Goal: Book appointment/travel/reservation

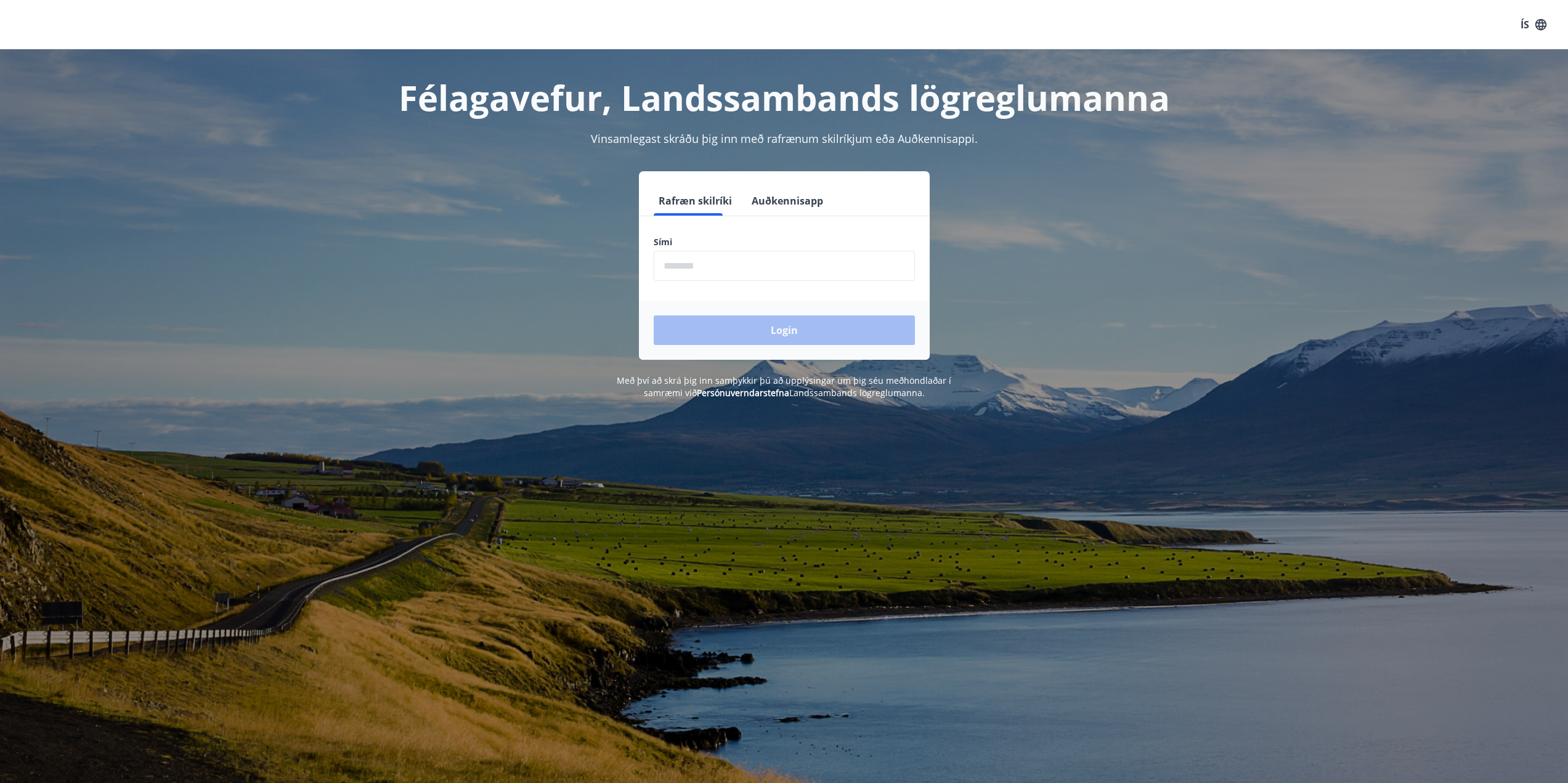
click at [757, 201] on button "Auðkennisapp" at bounding box center [787, 200] width 81 height 30
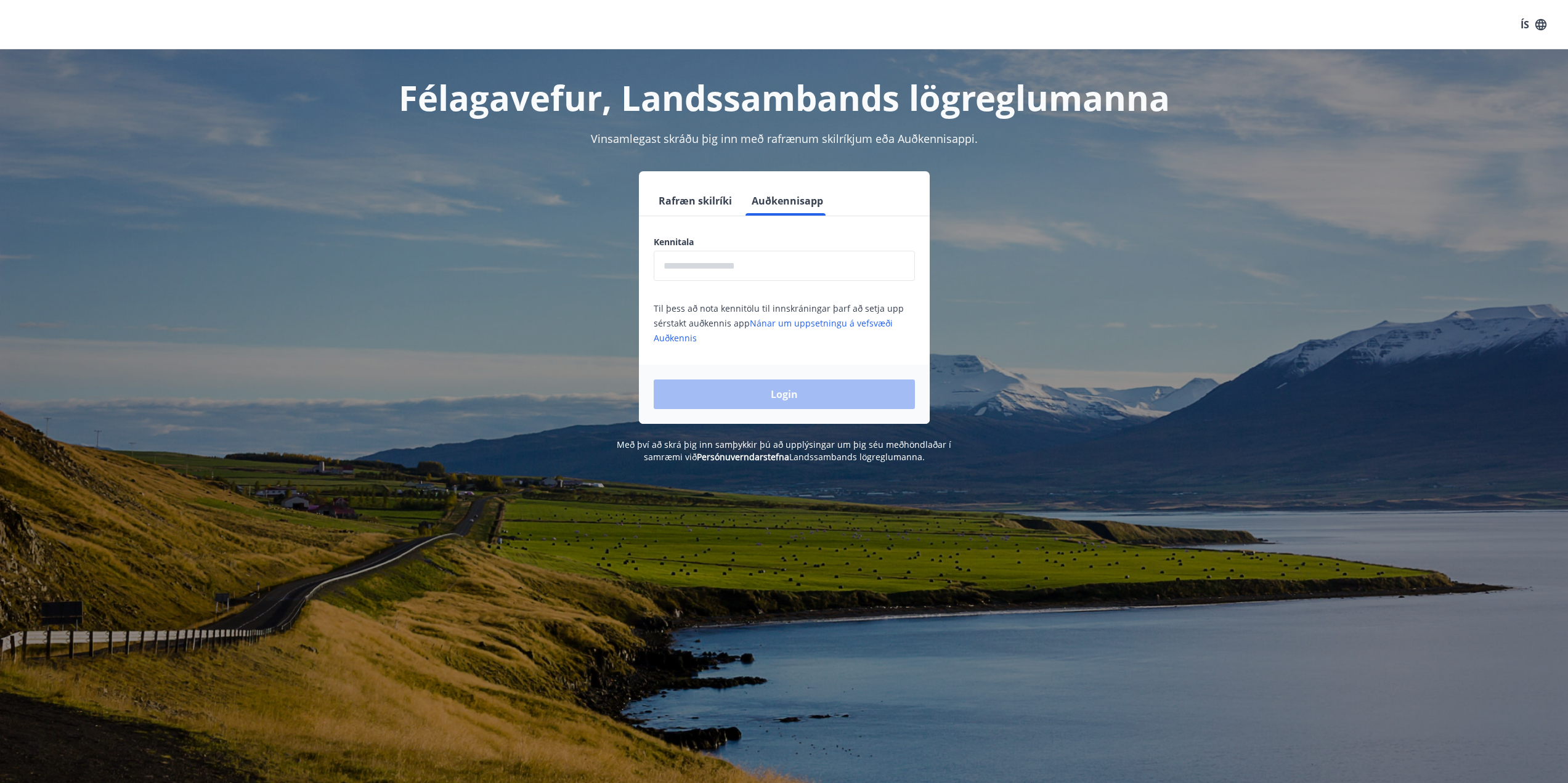
click at [744, 262] on input "text" at bounding box center [784, 265] width 261 height 30
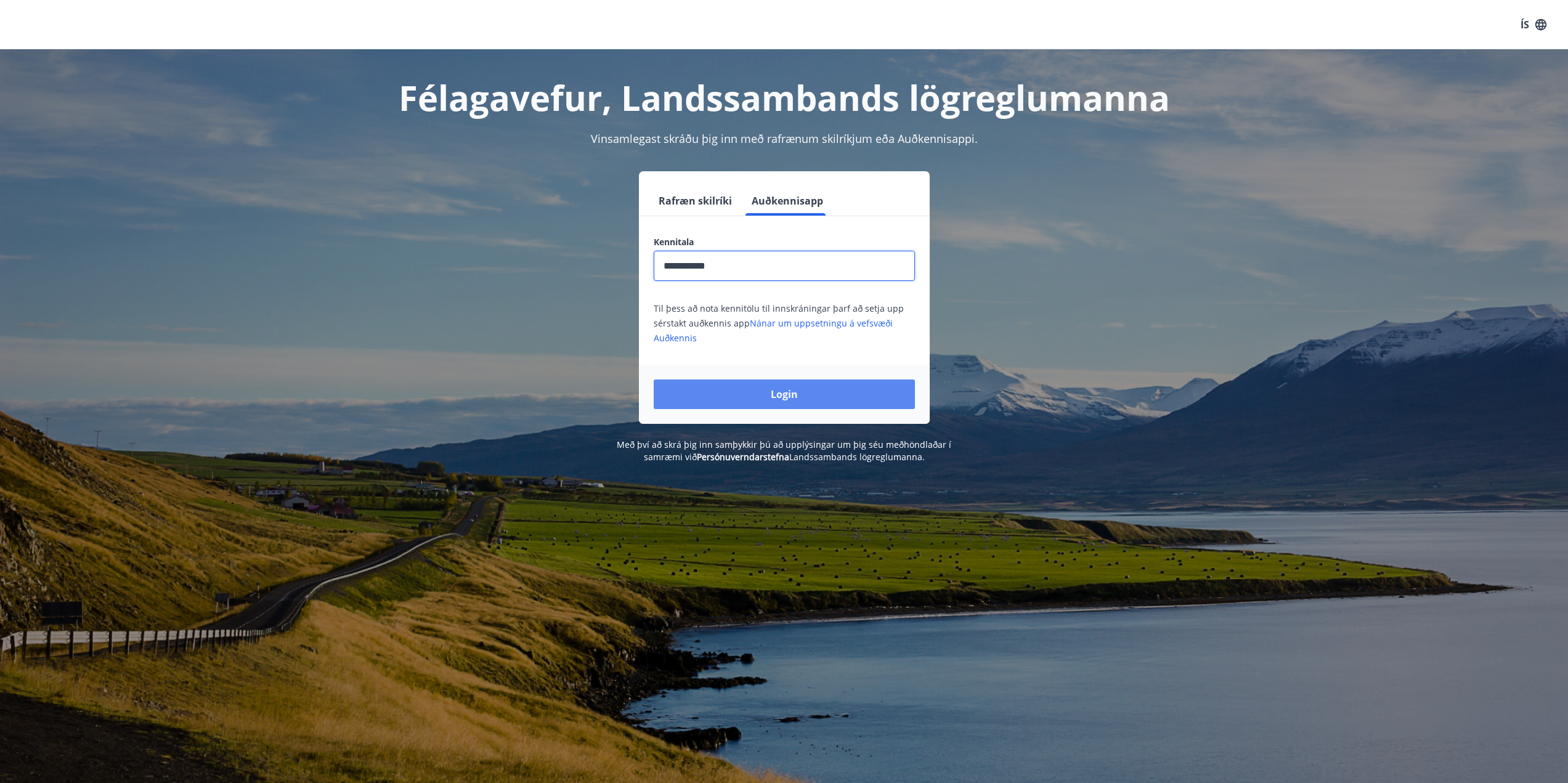
type input "**********"
click at [790, 384] on button "Login" at bounding box center [784, 394] width 261 height 30
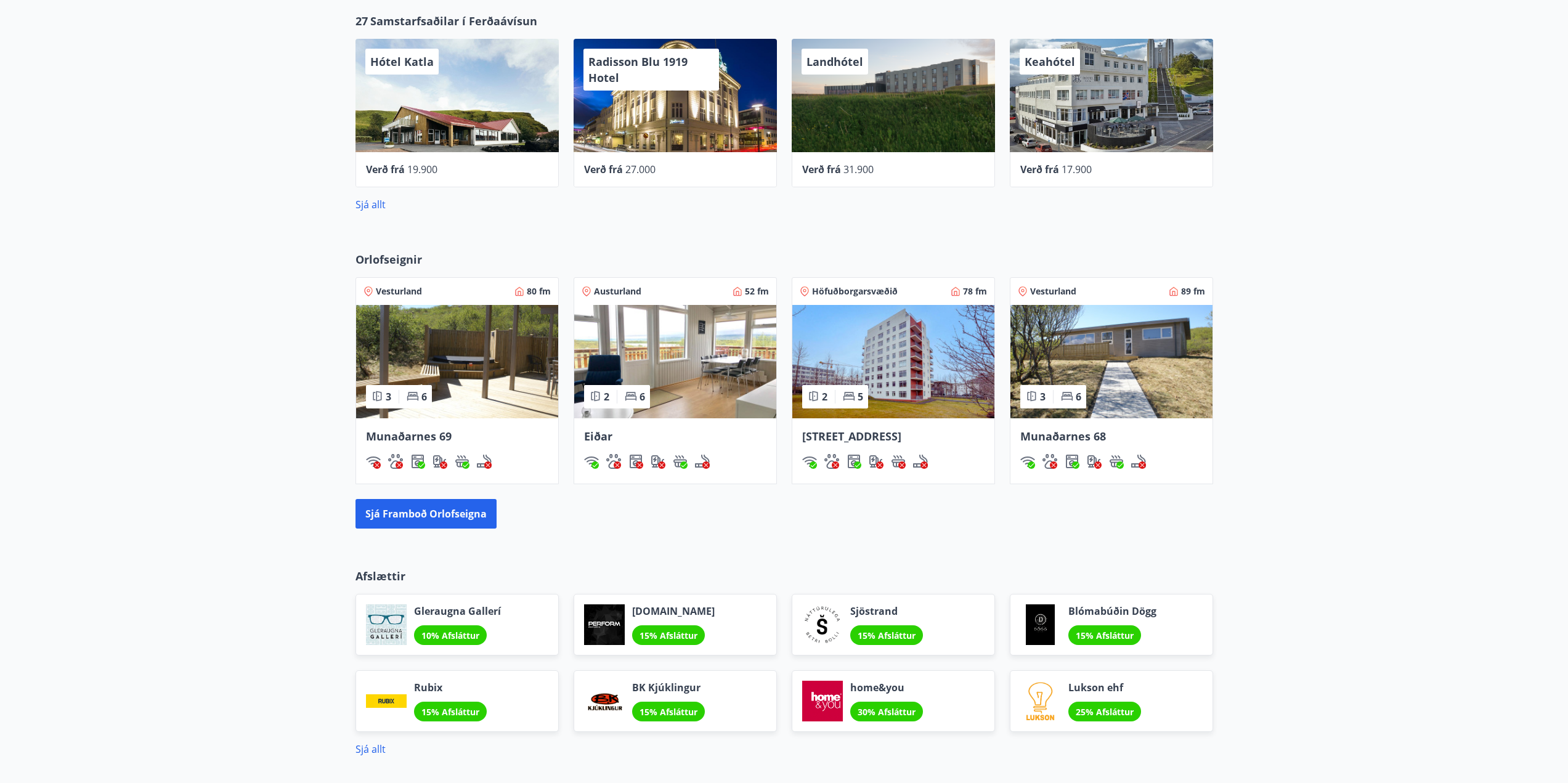
scroll to position [707, 0]
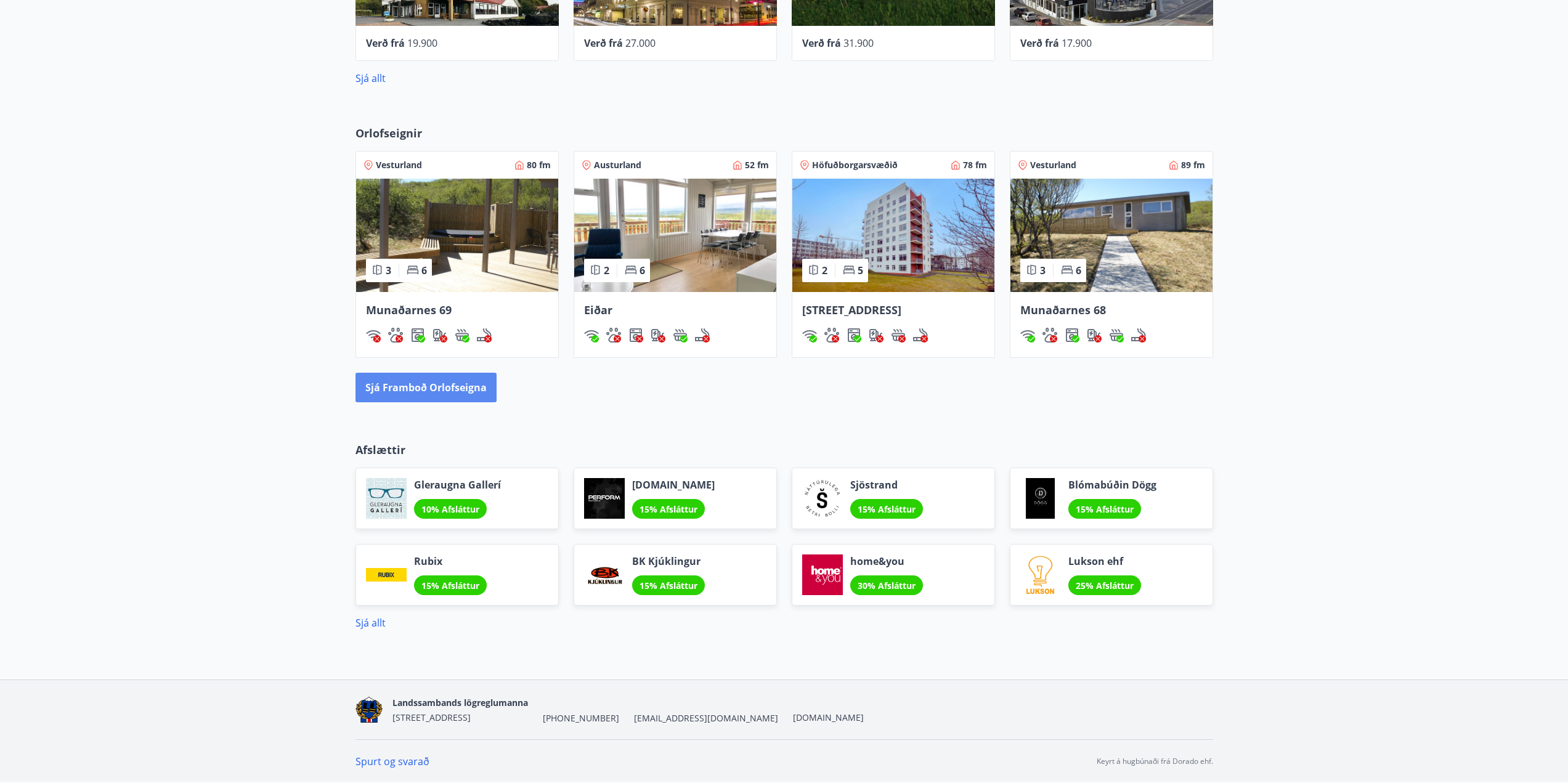
click at [431, 383] on button "Sjá framboð orlofseigna" at bounding box center [426, 388] width 141 height 30
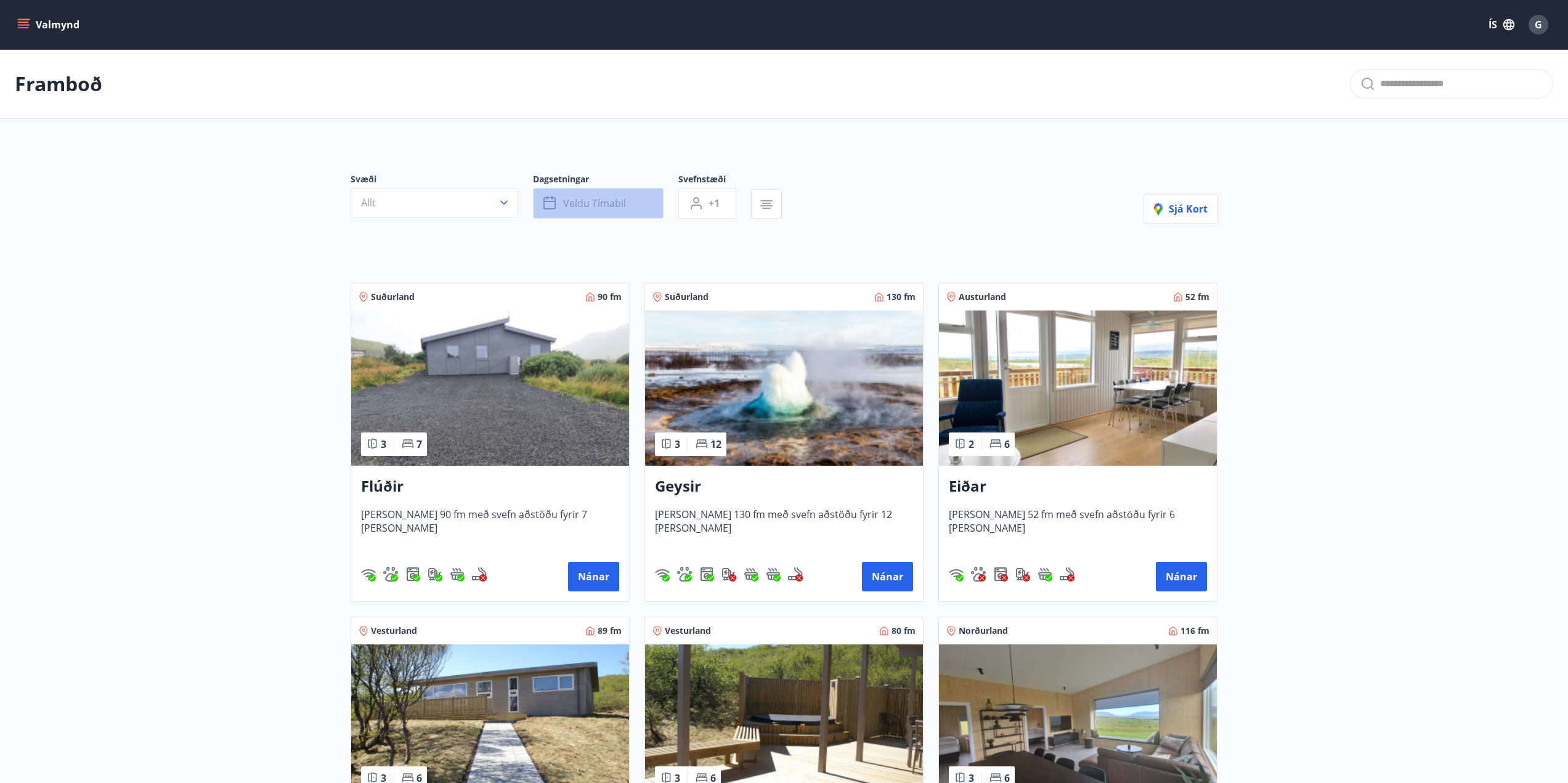
click at [619, 200] on span "Veldu tímabil" at bounding box center [594, 203] width 63 height 13
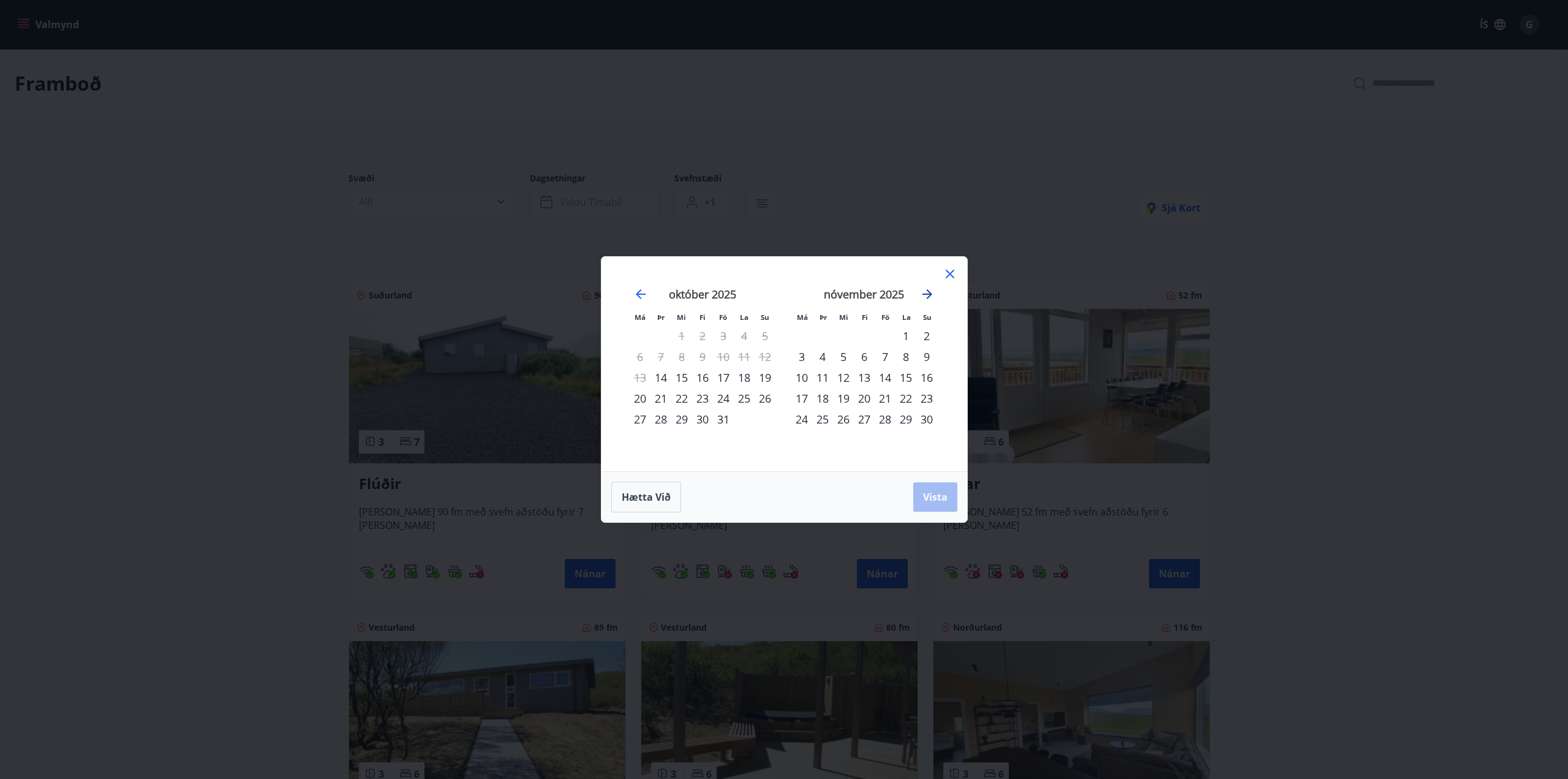
click at [924, 293] on icon "Move forward to switch to the next month." at bounding box center [927, 294] width 10 height 10
click at [845, 400] on div "24" at bounding box center [843, 398] width 21 height 21
click at [933, 293] on icon "Move forward to switch to the next month." at bounding box center [927, 294] width 15 height 15
click at [801, 355] on div "5" at bounding box center [801, 356] width 21 height 21
click at [940, 500] on span "Vista" at bounding box center [936, 497] width 25 height 13
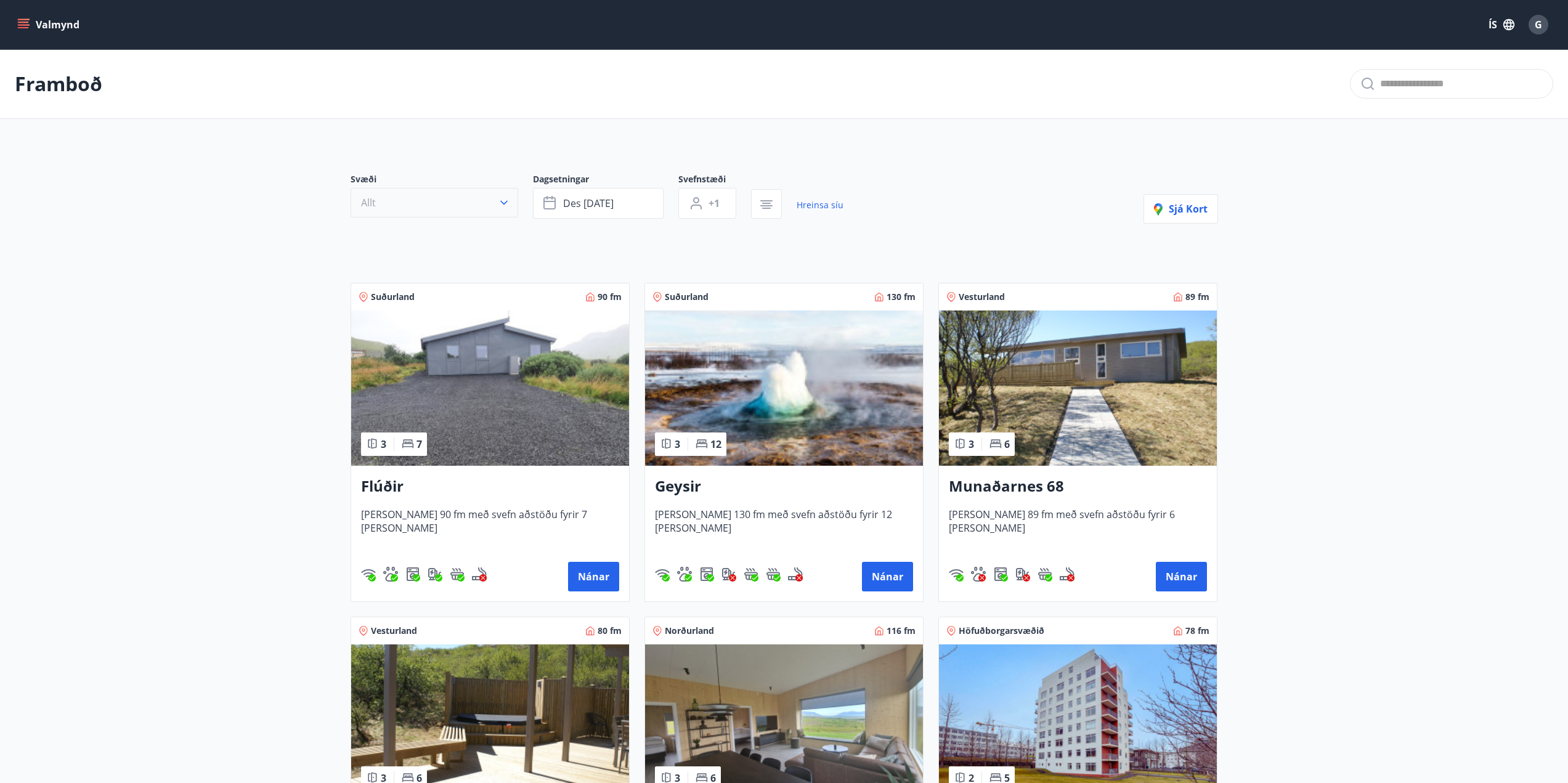
click at [371, 195] on button "Allt" at bounding box center [434, 203] width 168 height 30
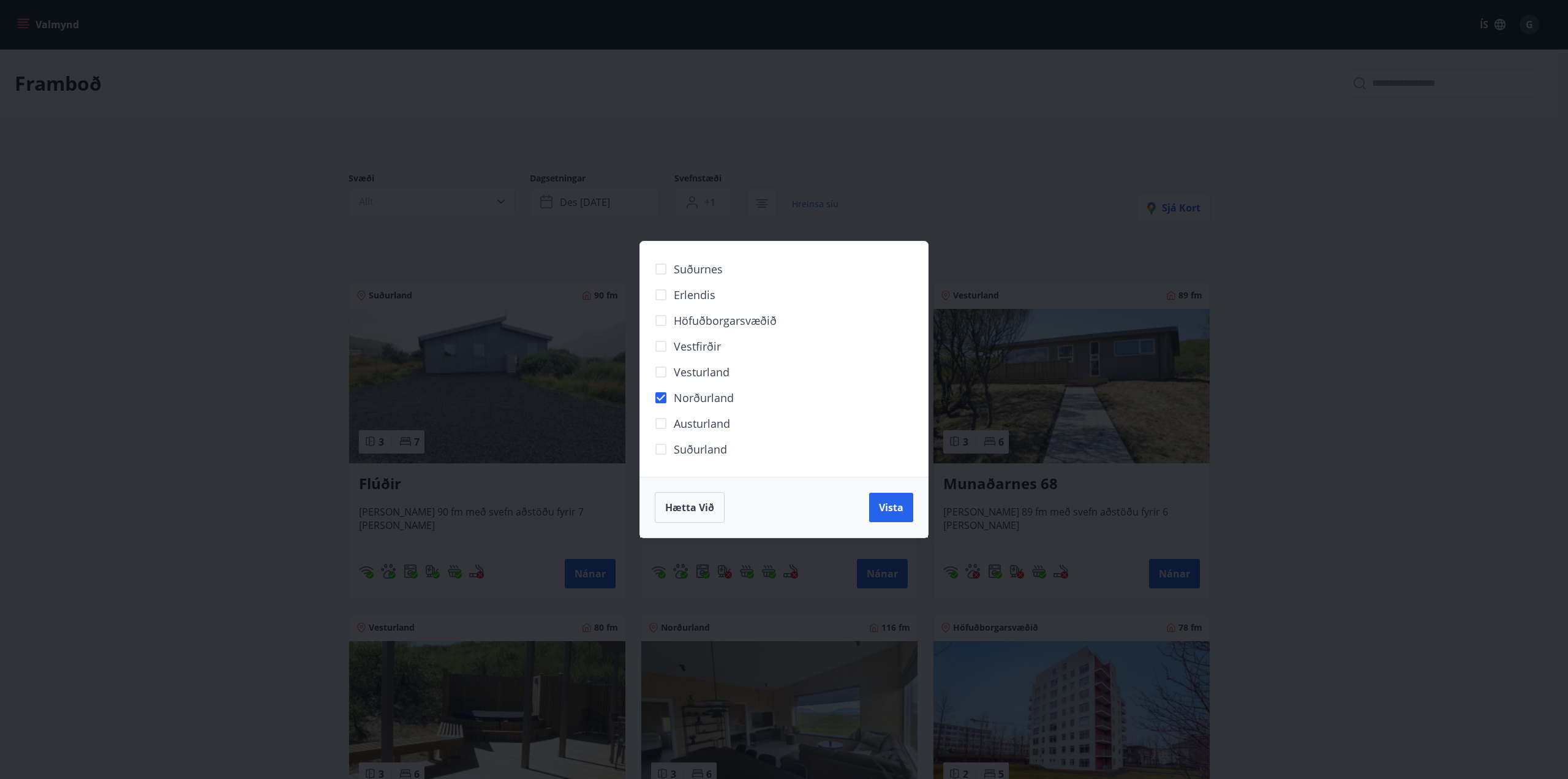
click at [914, 510] on div "Hætta við Vista" at bounding box center [784, 507] width 288 height 61
click at [896, 506] on span "Vista" at bounding box center [891, 507] width 25 height 13
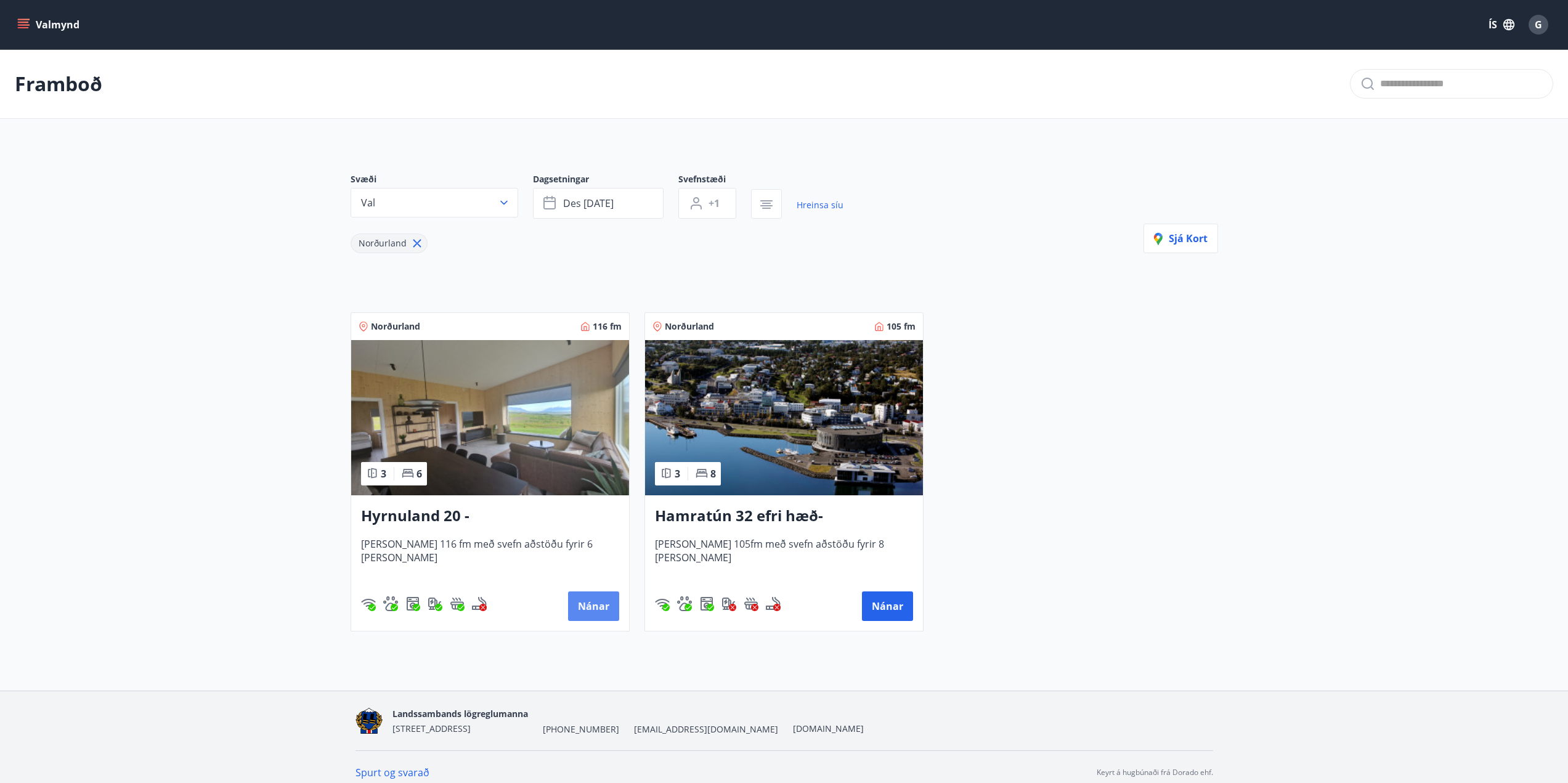
click at [603, 598] on button "Nánar" at bounding box center [594, 606] width 51 height 30
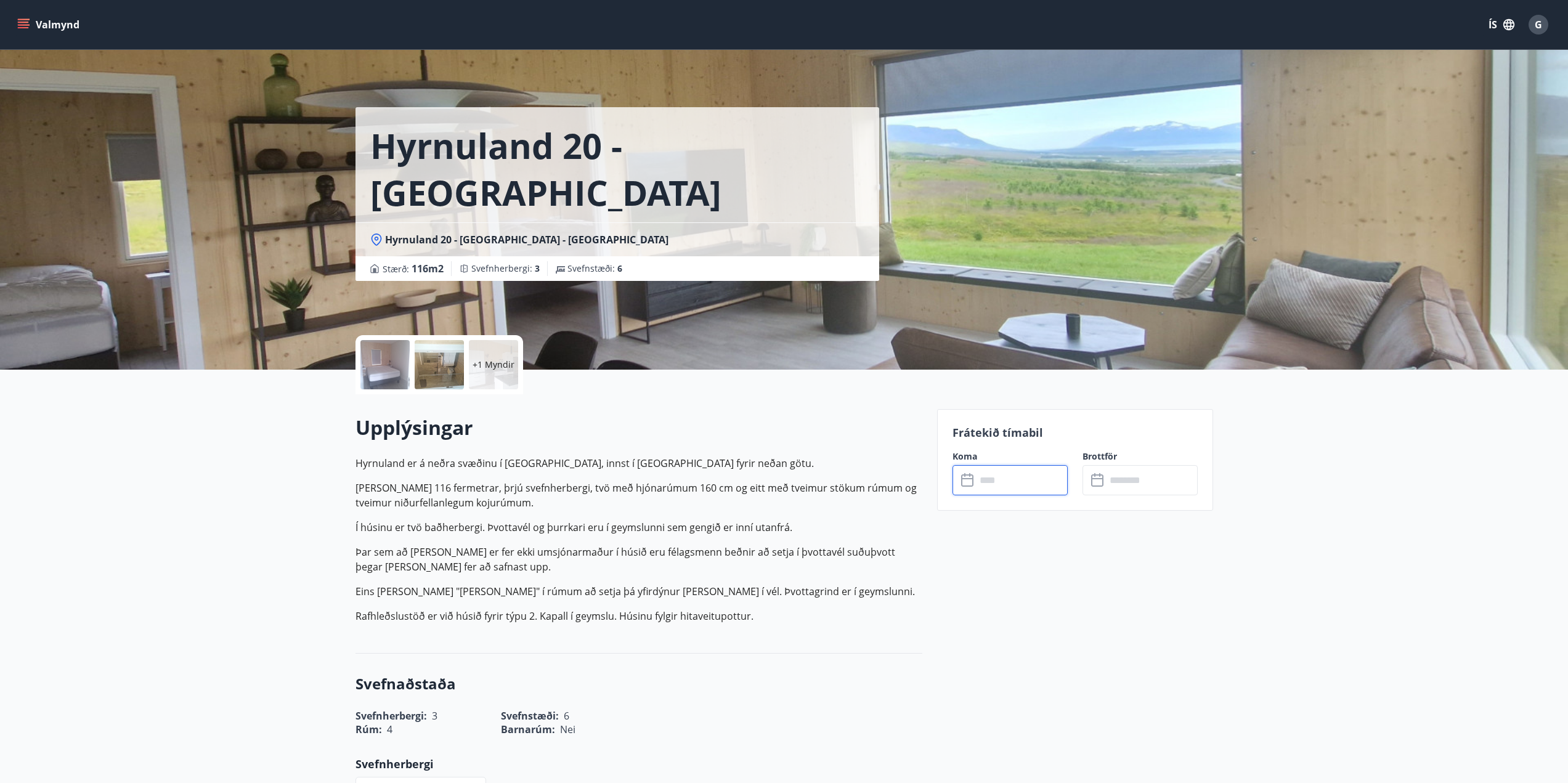
click at [981, 477] on input "text" at bounding box center [1022, 480] width 92 height 30
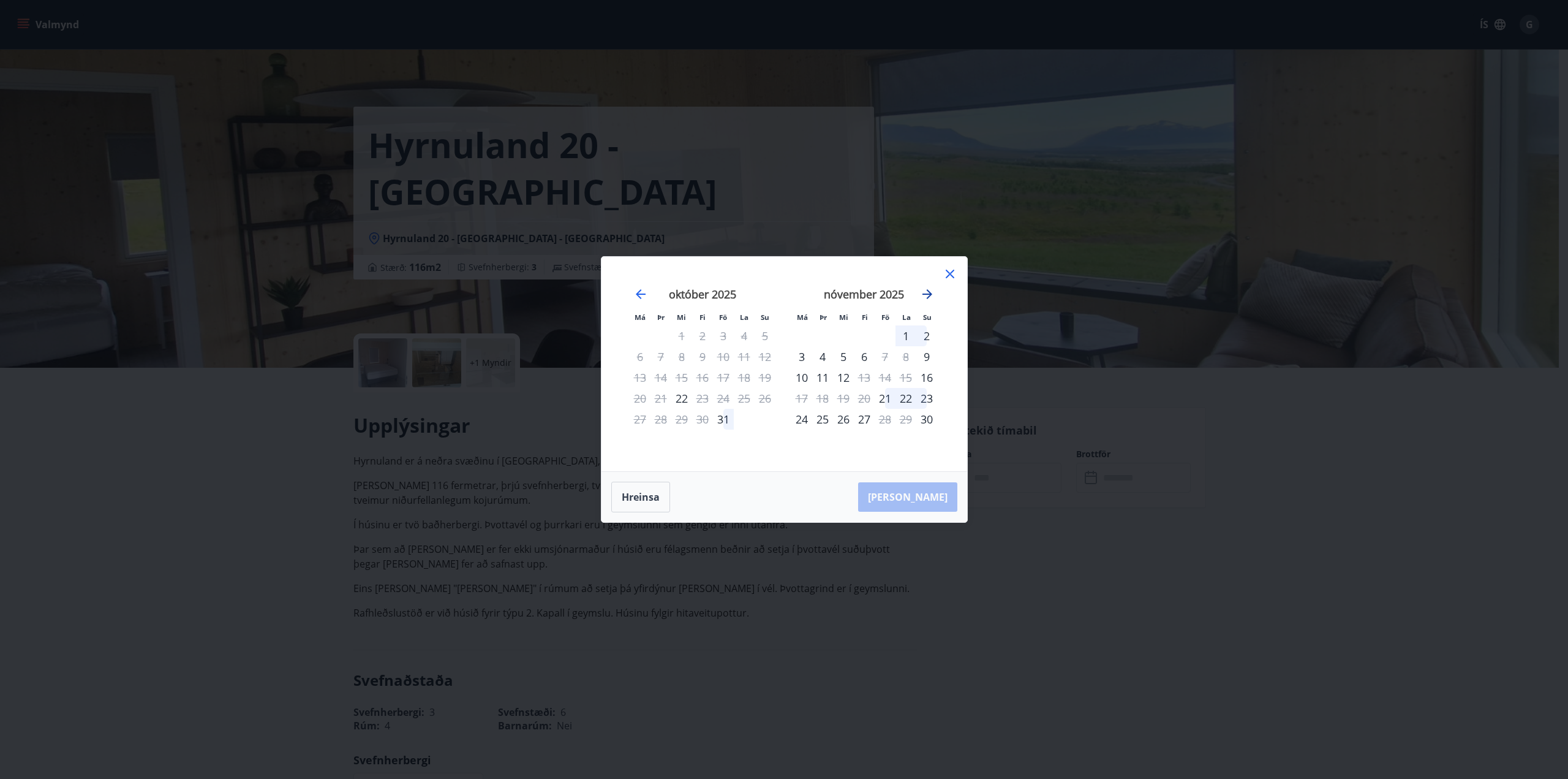
click at [931, 295] on icon "Move forward to switch to the next month." at bounding box center [927, 294] width 10 height 10
click at [930, 295] on icon "Move forward to switch to the next month." at bounding box center [927, 294] width 10 height 10
click at [950, 272] on icon at bounding box center [950, 273] width 15 height 15
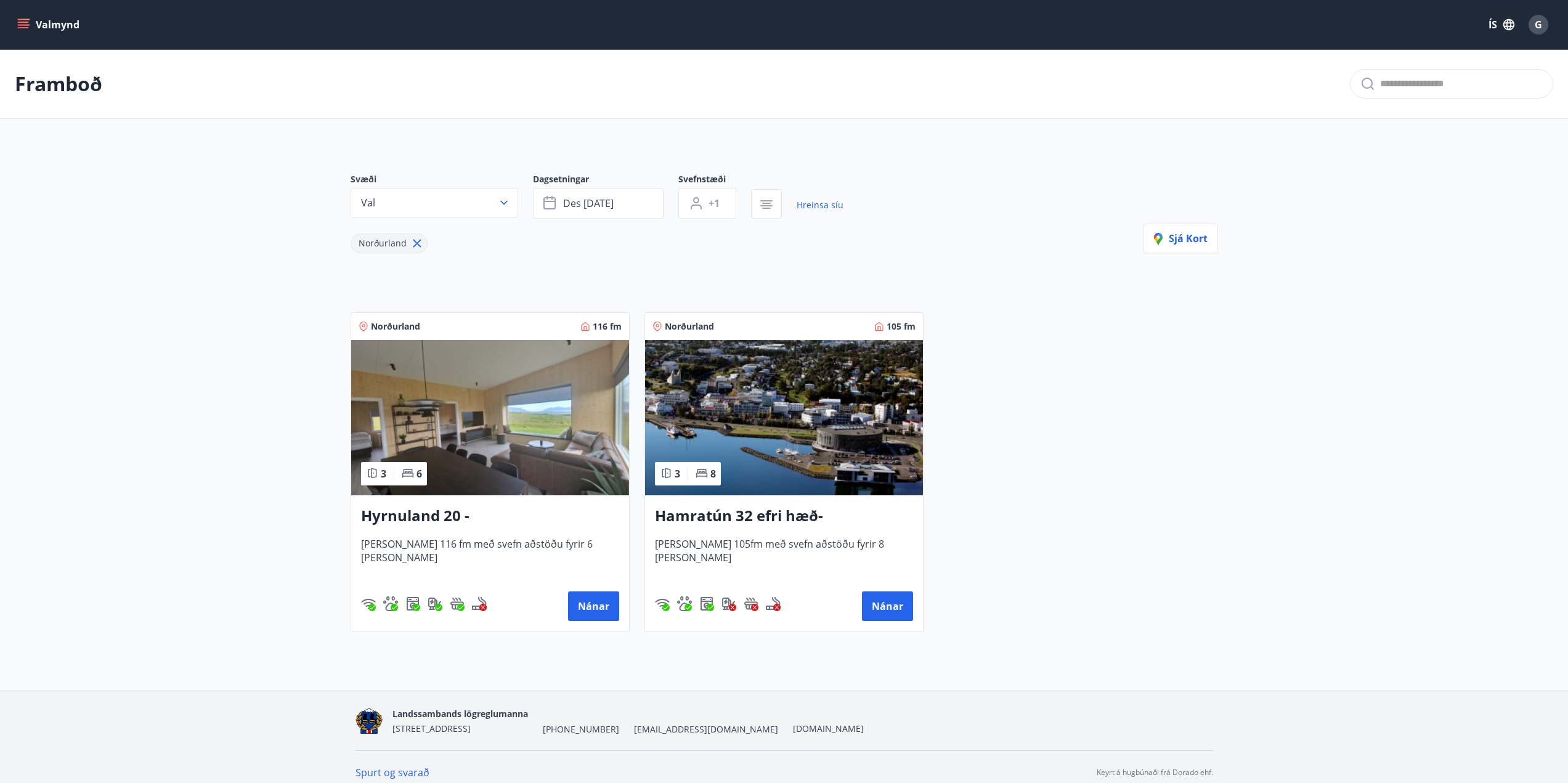
click at [751, 441] on img at bounding box center [784, 417] width 278 height 155
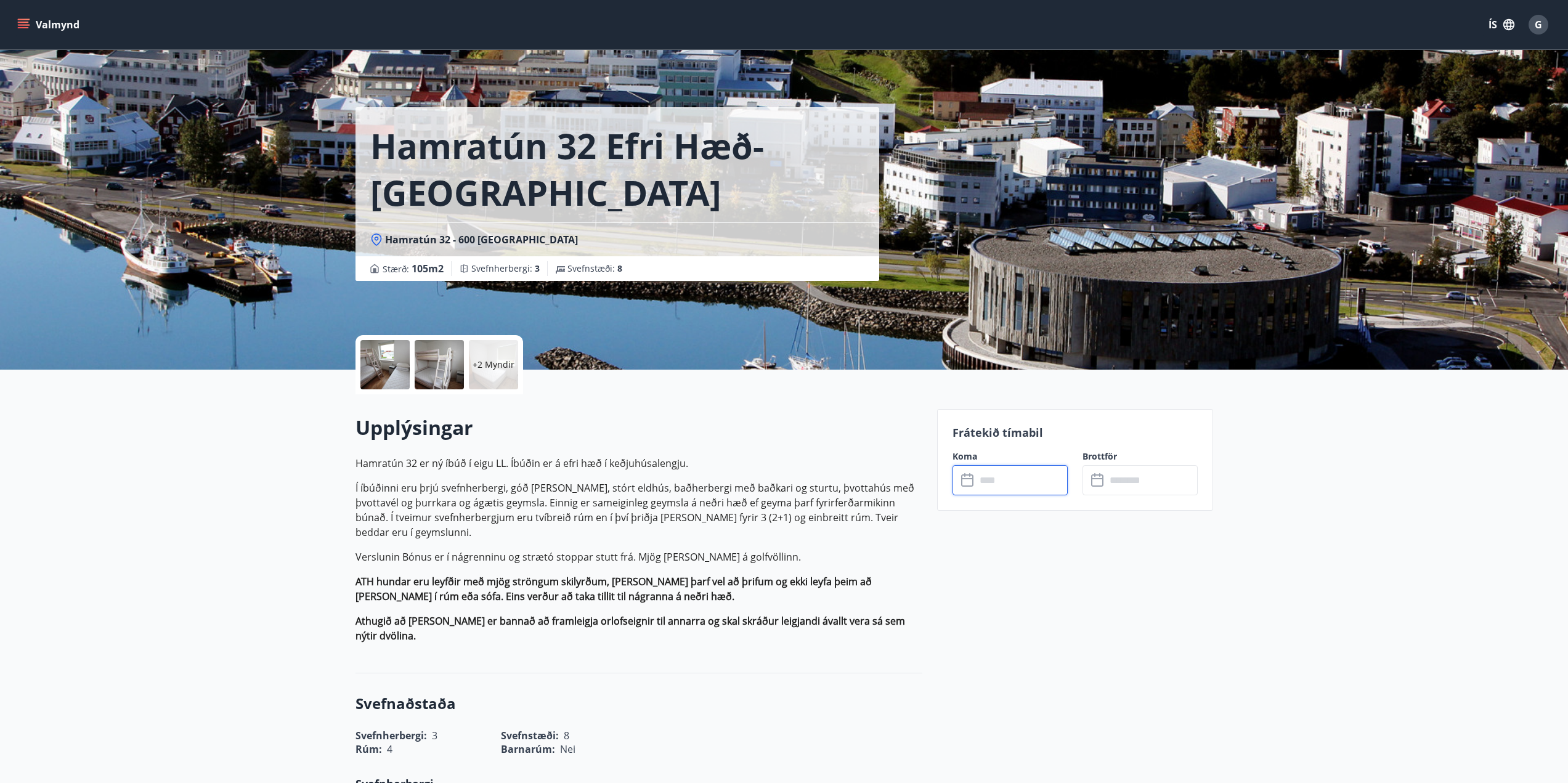
click at [1036, 476] on input "text" at bounding box center [1022, 480] width 92 height 30
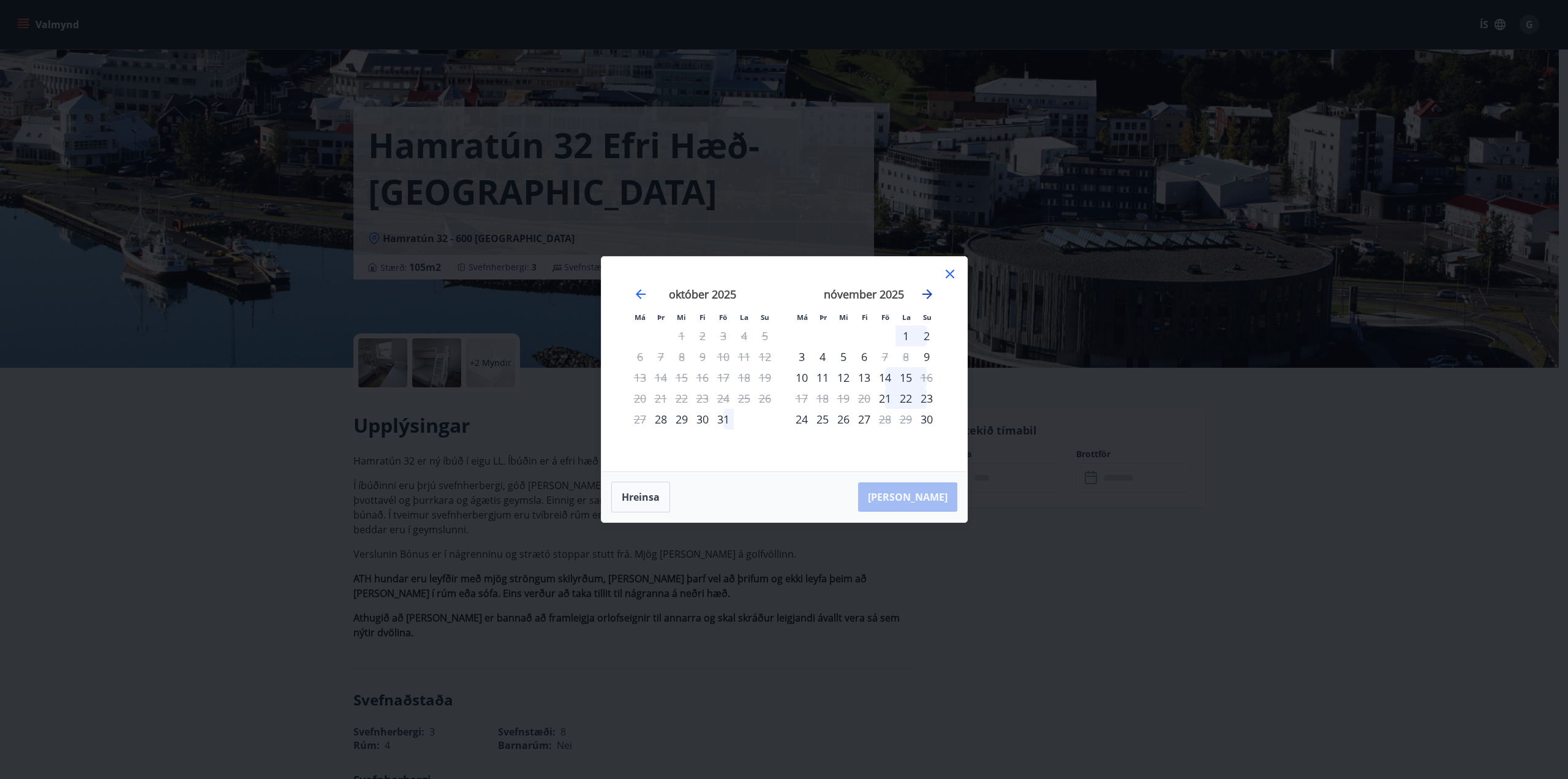
click at [926, 293] on icon "Move forward to switch to the next month." at bounding box center [927, 294] width 15 height 15
